Goal: Task Accomplishment & Management: Manage account settings

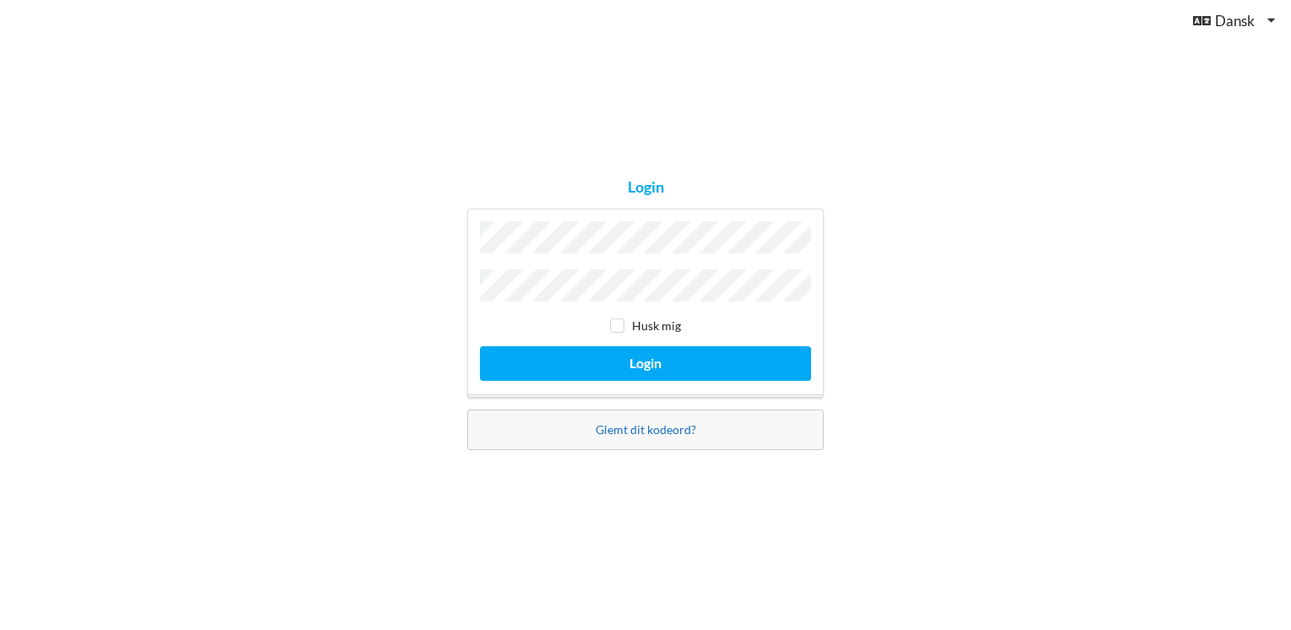
click at [649, 426] on link "Glemt dit kodeord?" at bounding box center [646, 430] width 101 height 14
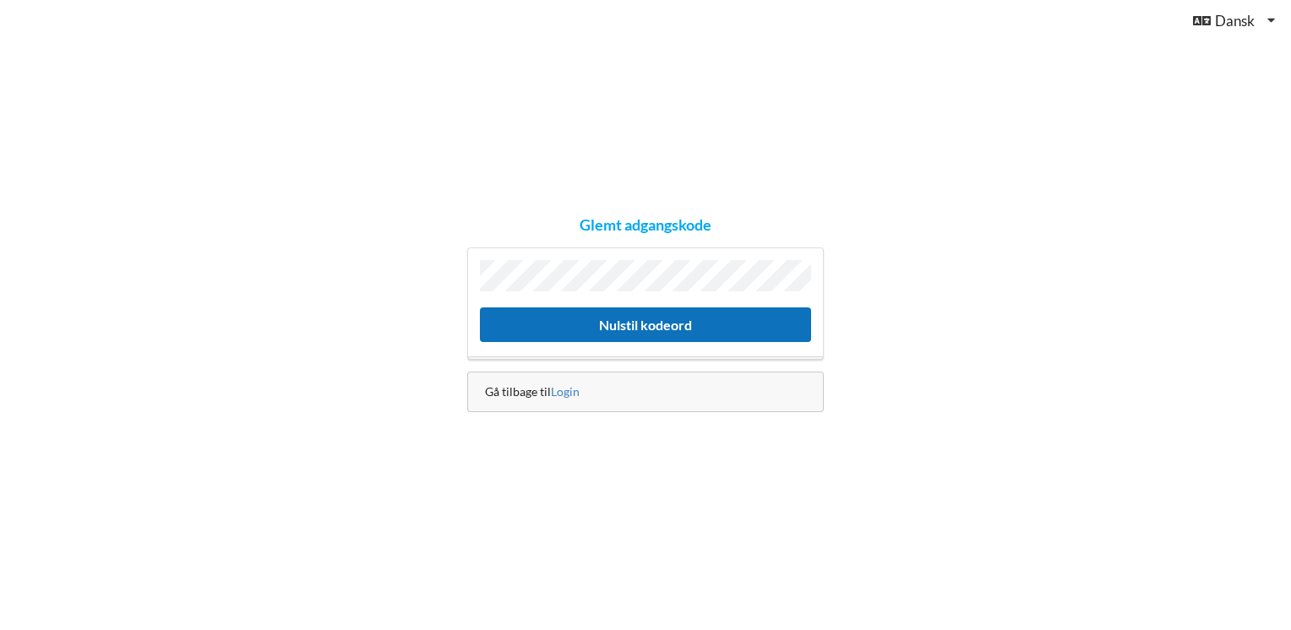
click at [609, 317] on button "Nulstil kodeord" at bounding box center [645, 325] width 331 height 35
click at [614, 320] on button "Nulstil kodeord" at bounding box center [645, 325] width 331 height 35
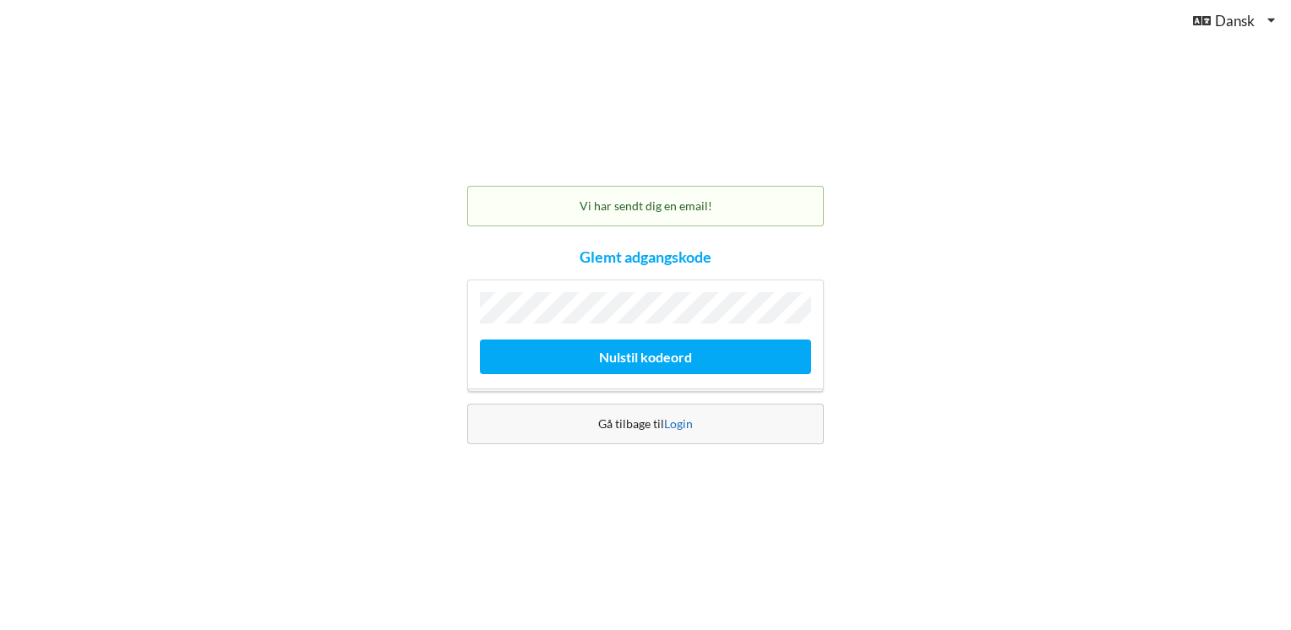
click at [673, 424] on link "Login" at bounding box center [678, 424] width 29 height 14
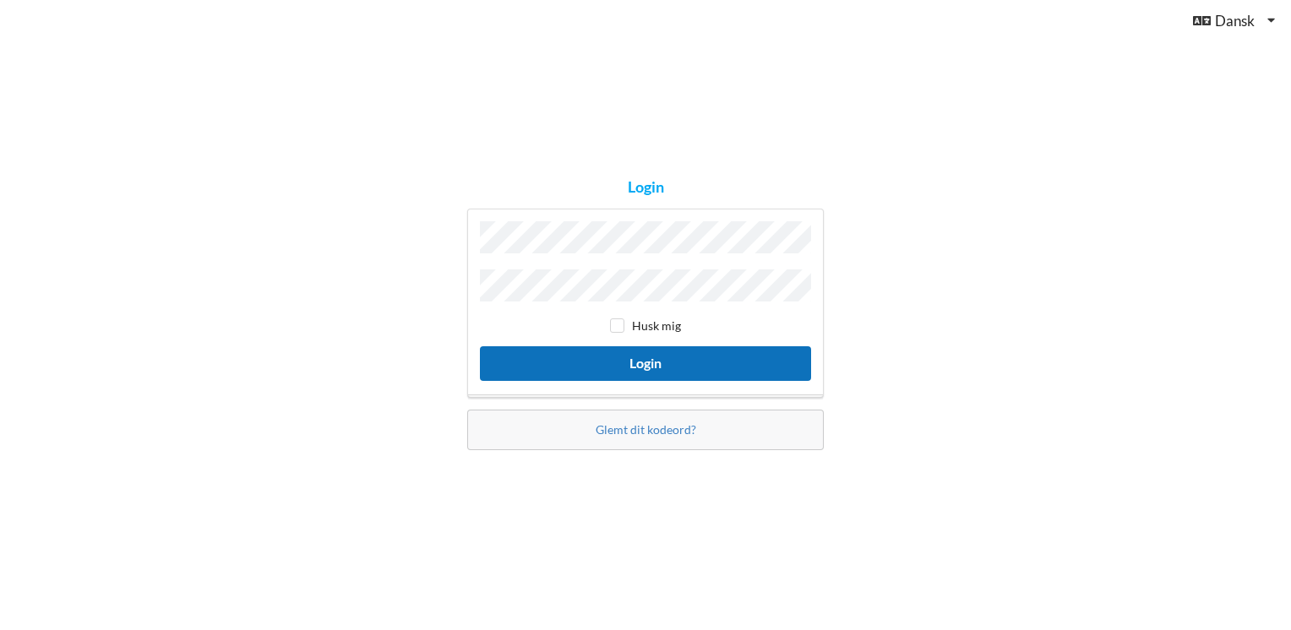
click at [646, 361] on button "Login" at bounding box center [645, 363] width 331 height 35
click at [600, 363] on button "Login" at bounding box center [645, 363] width 331 height 35
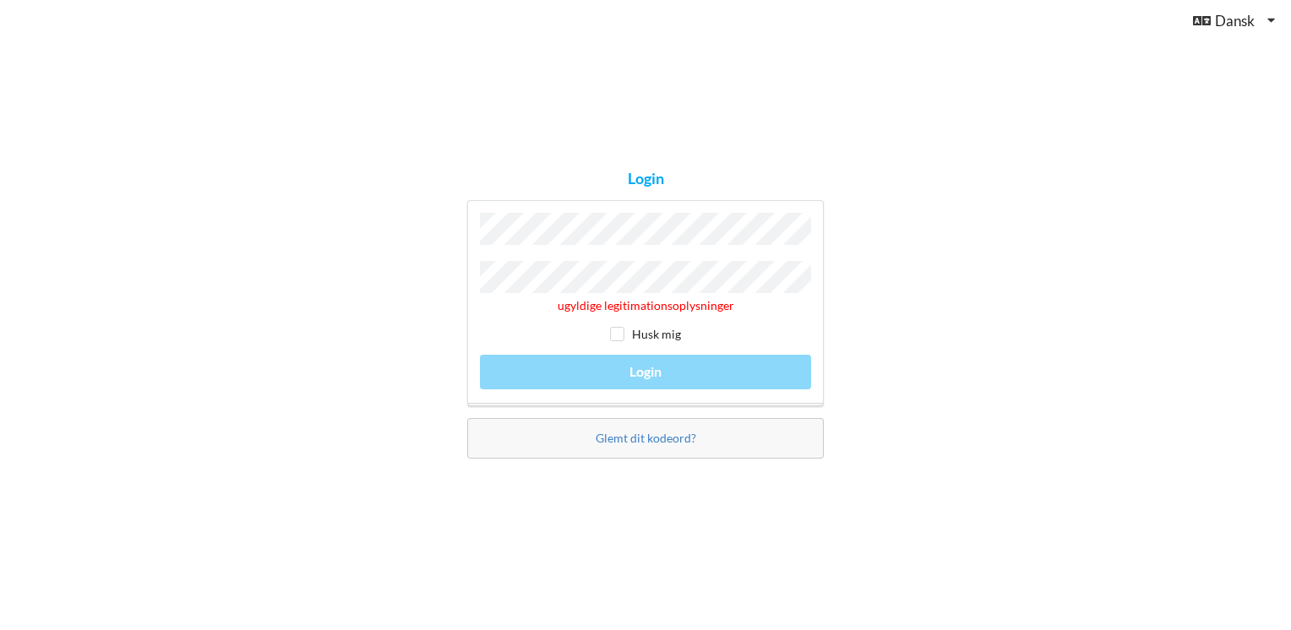
click at [645, 425] on div "Glemt dit kodeord?" at bounding box center [645, 438] width 357 height 41
click at [639, 434] on link "Glemt dit kodeord?" at bounding box center [646, 438] width 101 height 14
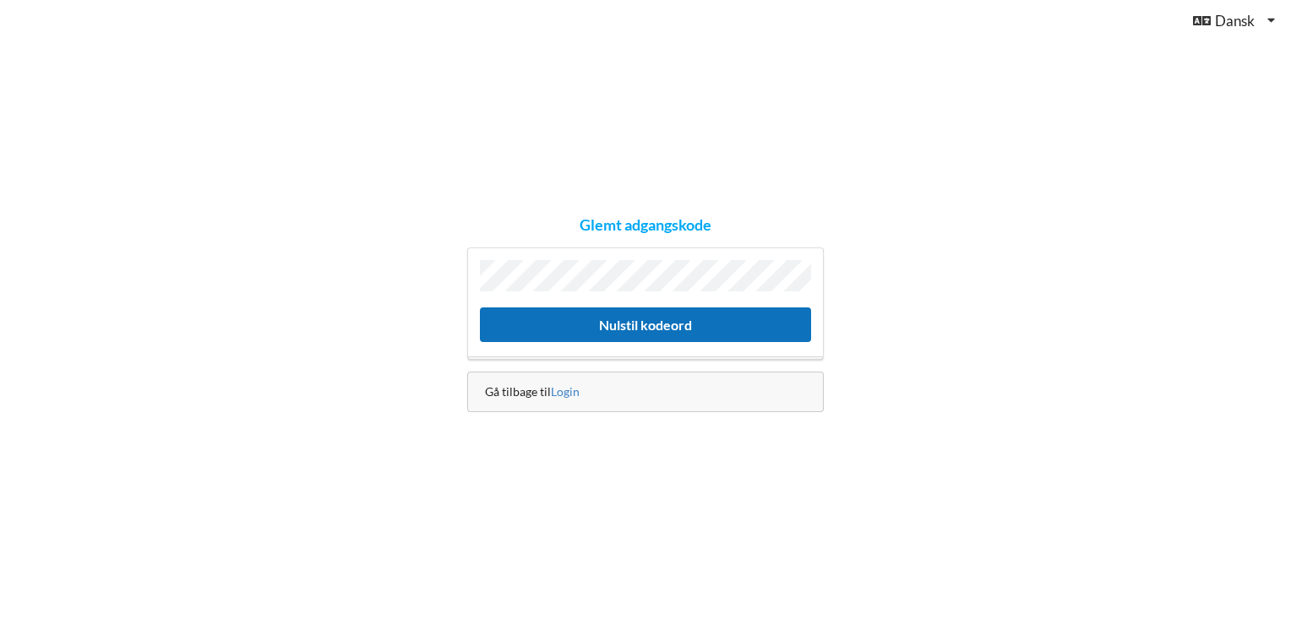
click at [608, 318] on button "Nulstil kodeord" at bounding box center [645, 325] width 331 height 35
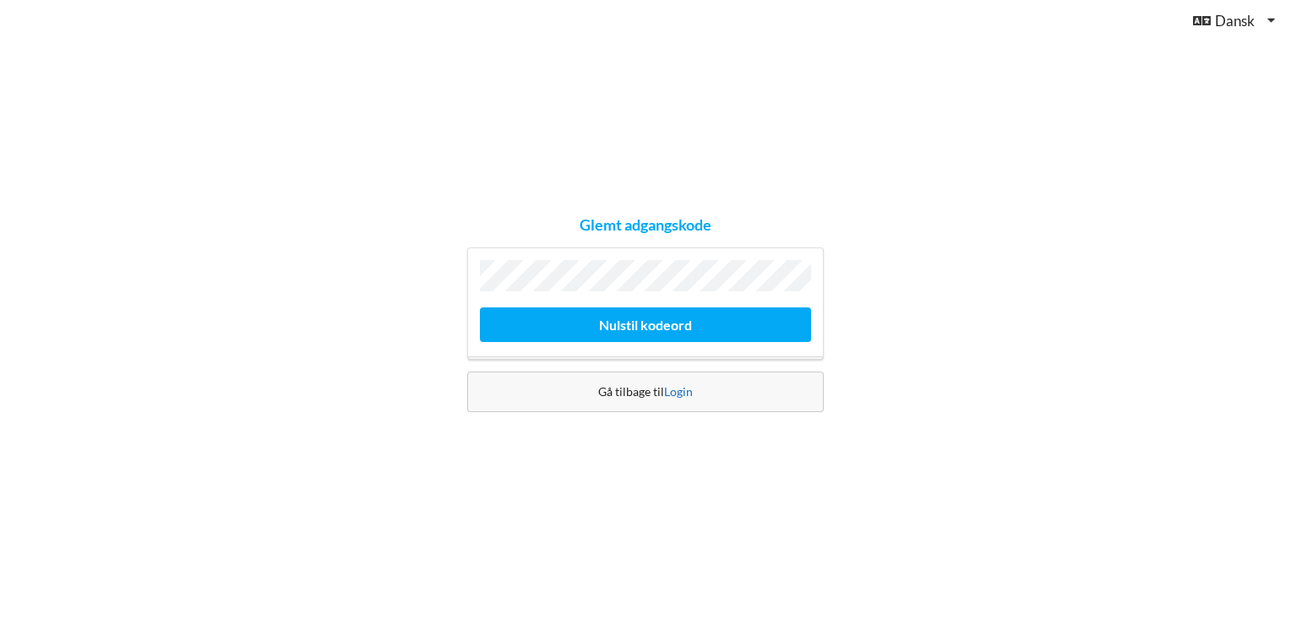
click at [677, 390] on link "Login" at bounding box center [678, 392] width 29 height 14
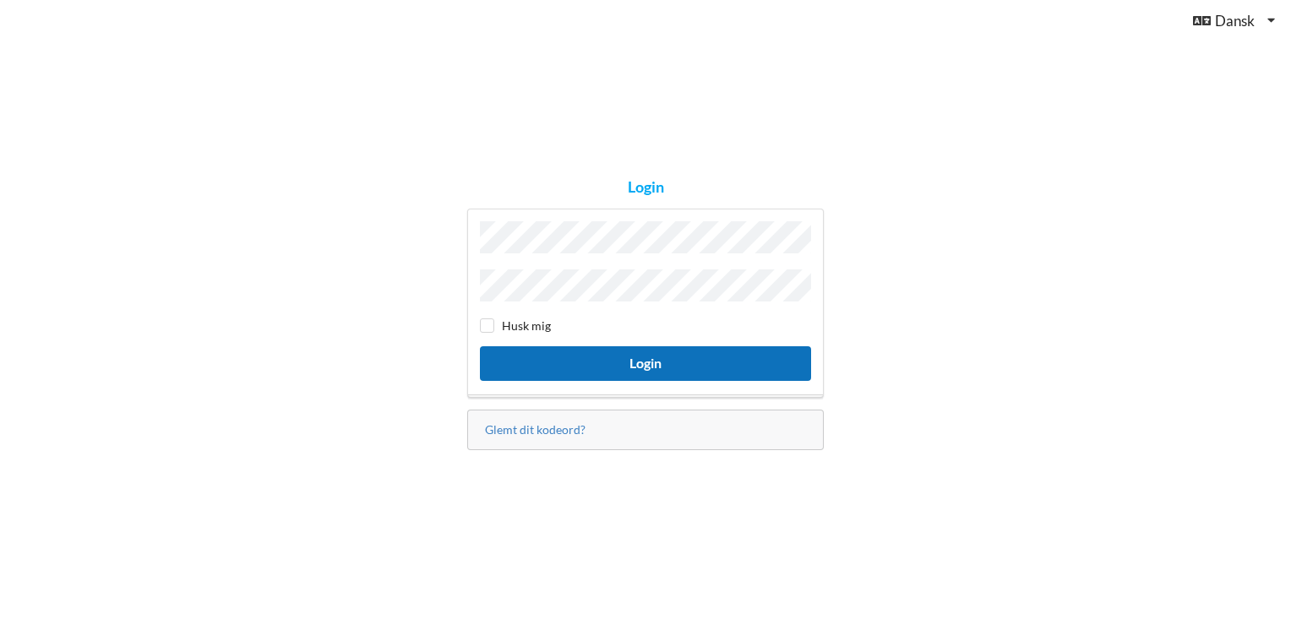
click at [638, 354] on button "Login" at bounding box center [645, 363] width 331 height 35
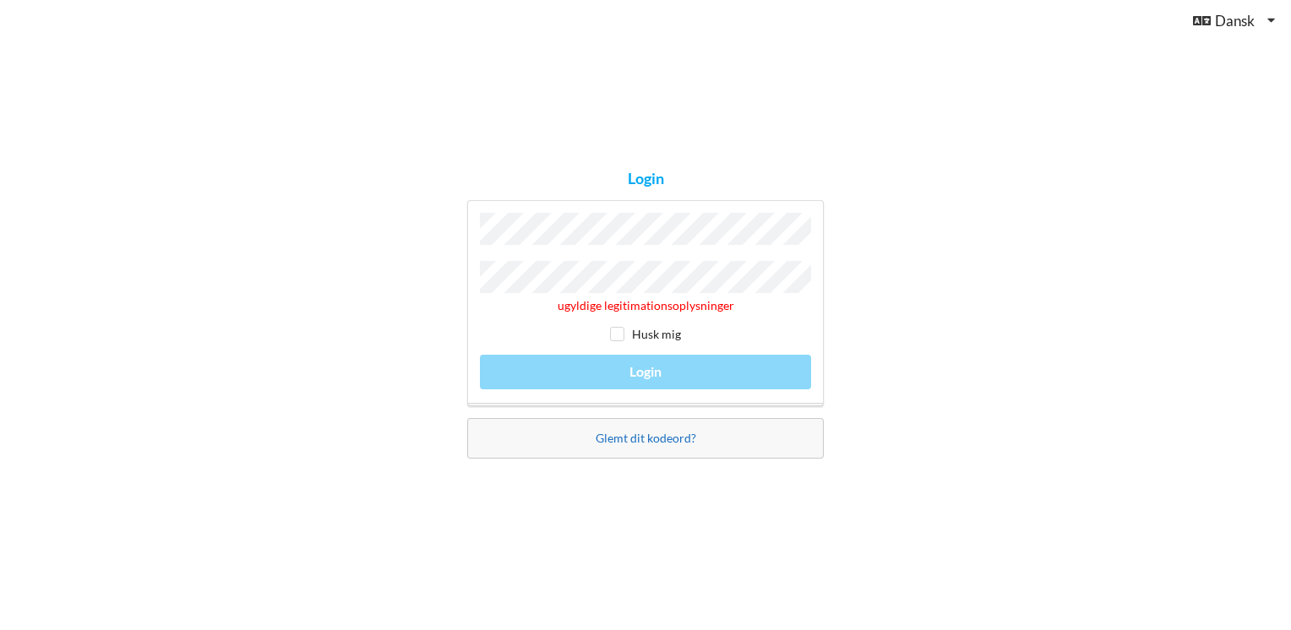
click at [634, 435] on link "Glemt dit kodeord?" at bounding box center [646, 438] width 101 height 14
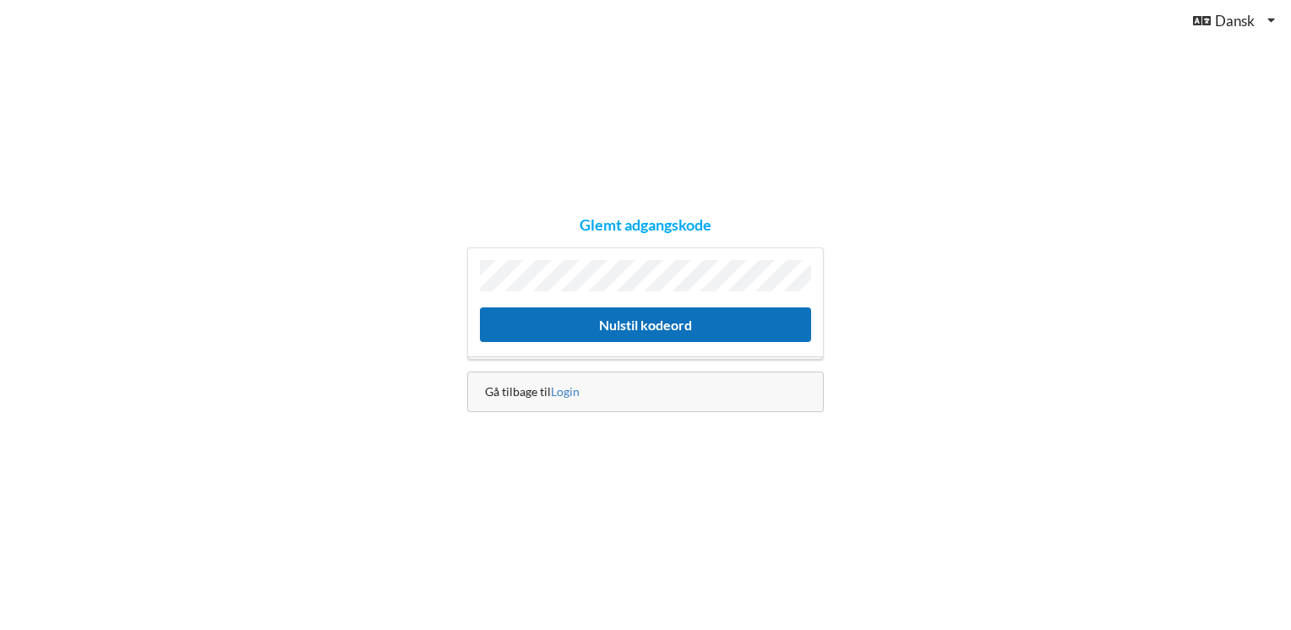
click at [647, 319] on button "Nulstil kodeord" at bounding box center [645, 325] width 331 height 35
click at [639, 322] on button "Nulstil kodeord" at bounding box center [645, 325] width 331 height 35
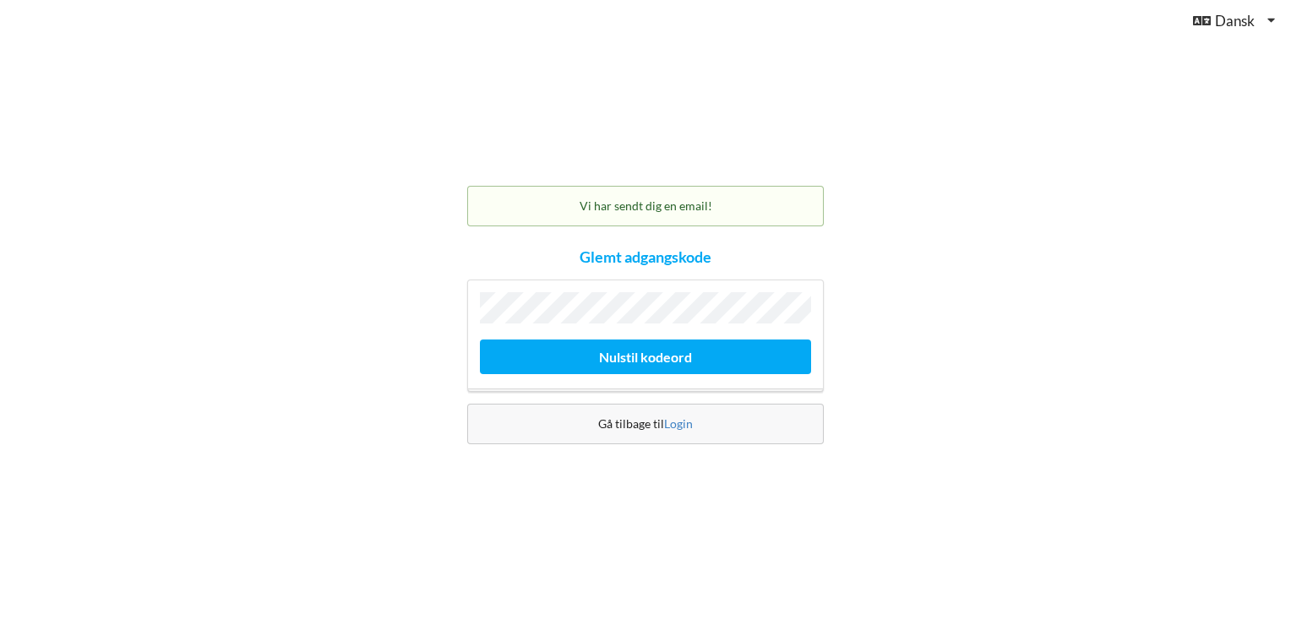
drag, startPoint x: 572, startPoint y: 341, endPoint x: 977, endPoint y: 140, distance: 451.7
click at [977, 140] on div "Vi har sendt dig en email! Glemt adgangskode [GEOGRAPHIC_DATA] kodeord Gå tilba…" at bounding box center [645, 315] width 1291 height 630
